Goal: Task Accomplishment & Management: Manage account settings

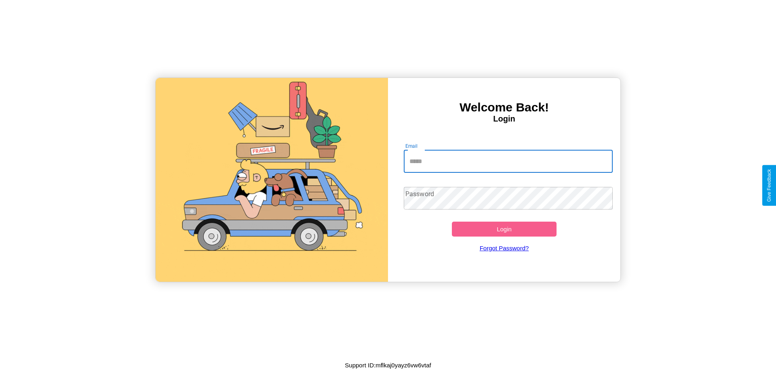
click at [508, 161] on input "Email" at bounding box center [508, 161] width 209 height 23
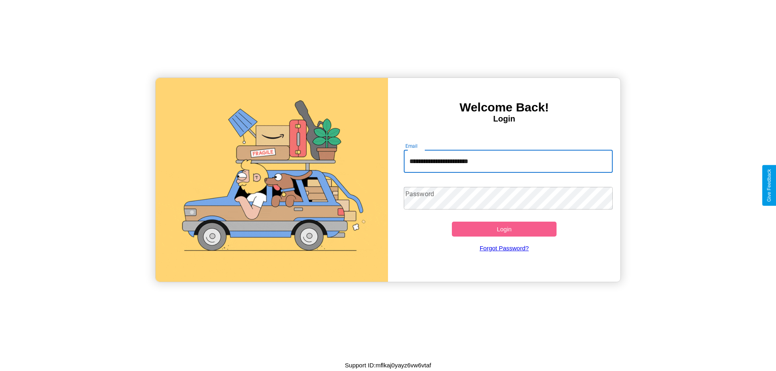
type input "**********"
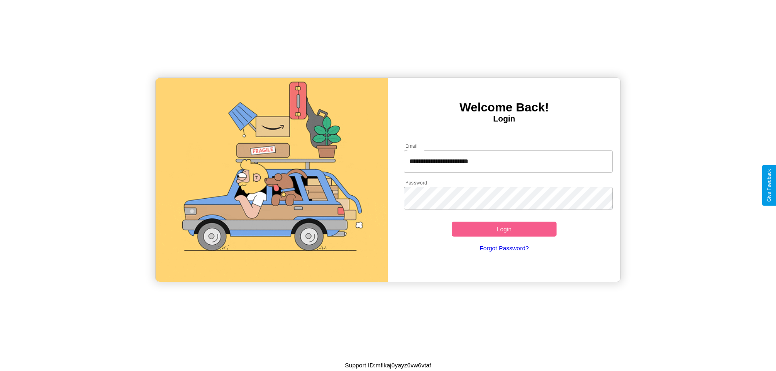
click at [504, 229] on button "Login" at bounding box center [504, 229] width 105 height 15
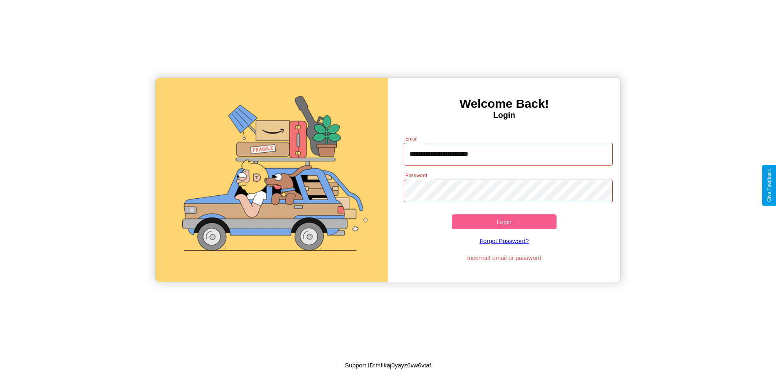
click at [504, 222] on button "Login" at bounding box center [504, 222] width 105 height 15
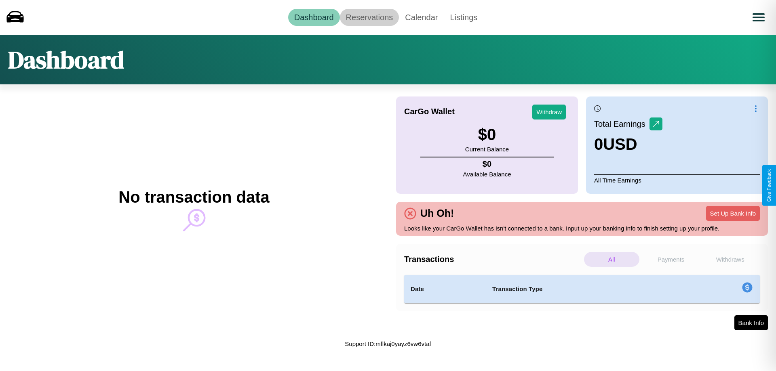
click at [369, 17] on link "Reservations" at bounding box center [369, 17] width 59 height 17
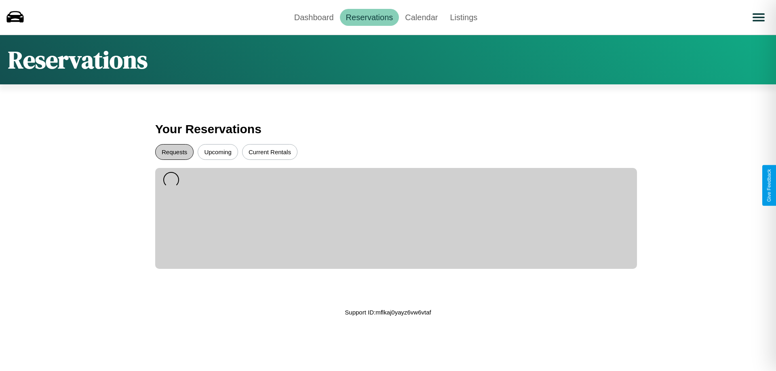
click at [174, 152] on button "Requests" at bounding box center [174, 152] width 38 height 16
click at [270, 152] on button "Current Rentals" at bounding box center [269, 152] width 55 height 16
